Goal: Task Accomplishment & Management: Use online tool/utility

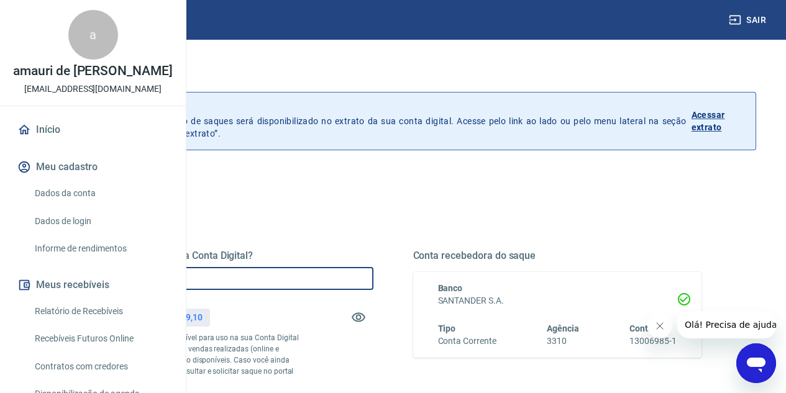
click at [297, 283] on input "R$ 0,00" at bounding box center [228, 278] width 289 height 23
click at [307, 279] on input "R$ 0,00" at bounding box center [228, 278] width 289 height 23
type input "R$ 57.359,10"
click at [655, 326] on icon "Fechar mensagem da empresa" at bounding box center [659, 326] width 10 height 10
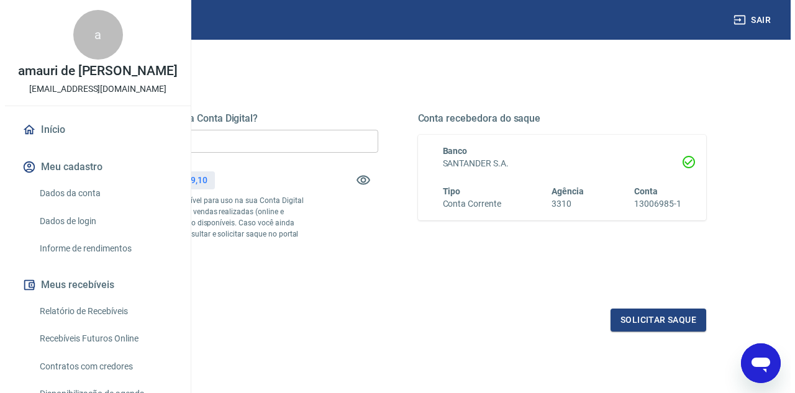
scroll to position [149, 0]
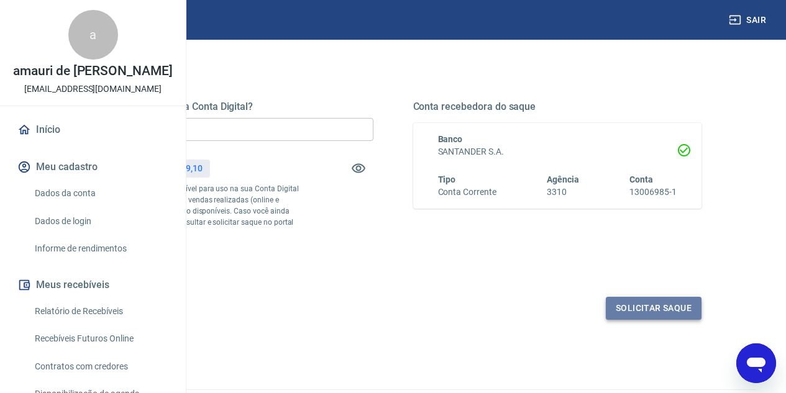
click at [642, 320] on button "Solicitar saque" at bounding box center [654, 308] width 96 height 23
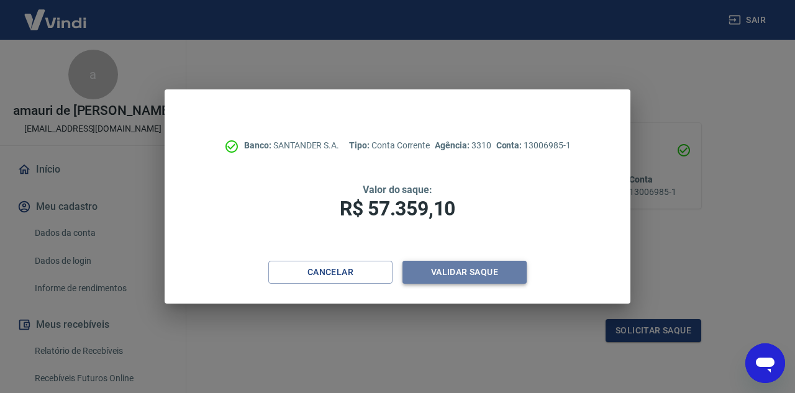
click at [484, 276] on button "Validar saque" at bounding box center [464, 272] width 124 height 23
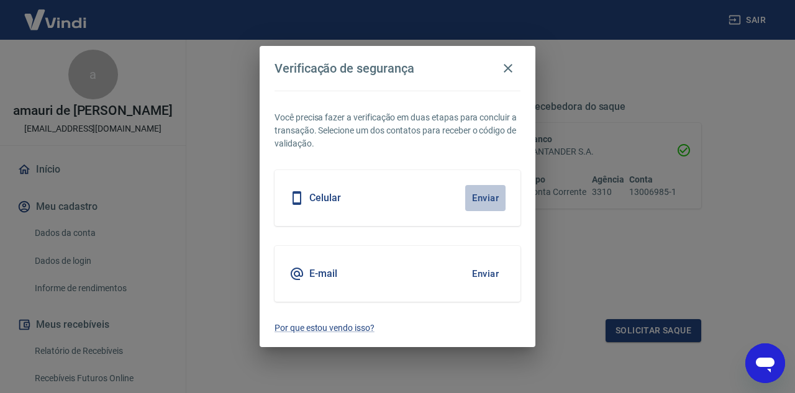
click at [480, 194] on button "Enviar" at bounding box center [485, 198] width 40 height 26
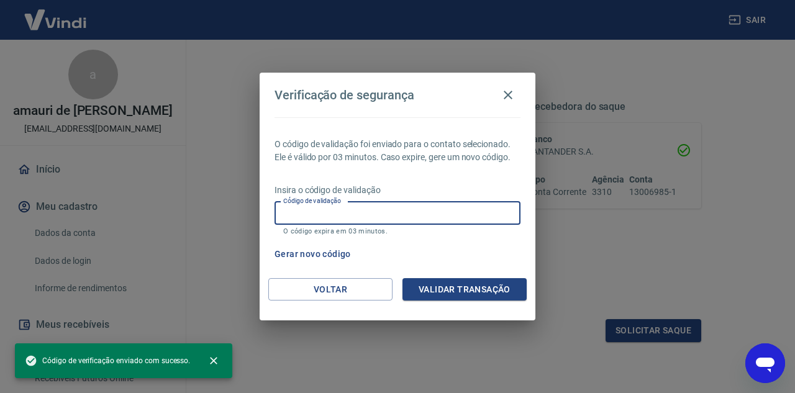
click at [427, 218] on input "Código de validação" at bounding box center [398, 213] width 246 height 23
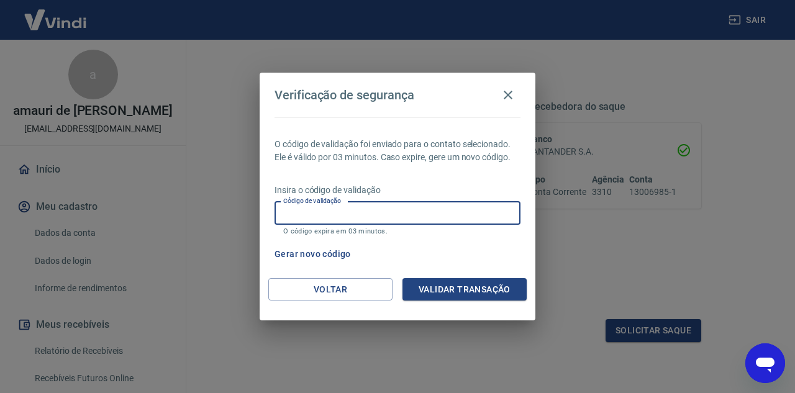
click at [583, 240] on div "Verificação de segurança O código de validação foi enviado para o contato selec…" at bounding box center [397, 196] width 795 height 393
click at [360, 215] on input "Código de validação" at bounding box center [398, 213] width 246 height 23
type input "764523"
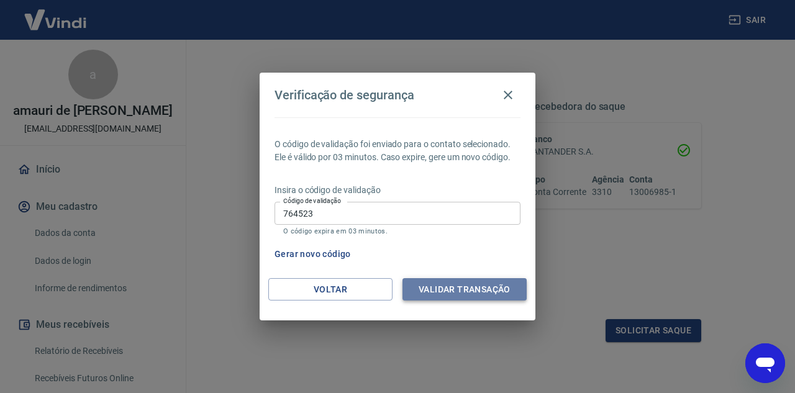
click at [459, 294] on button "Validar transação" at bounding box center [464, 289] width 124 height 23
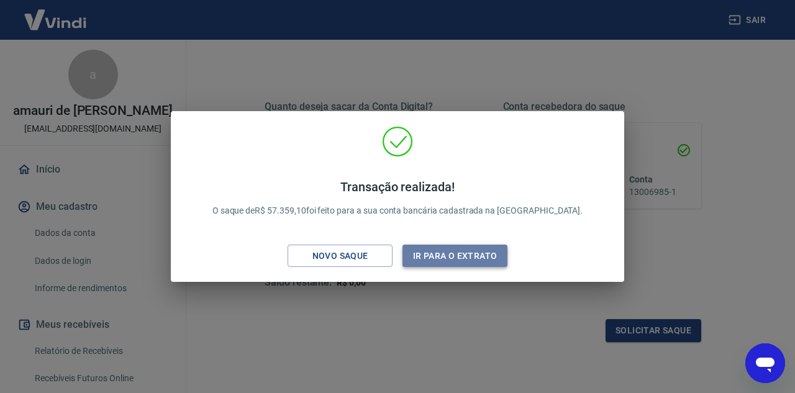
click at [476, 256] on button "Ir para o extrato" at bounding box center [454, 256] width 105 height 23
